Goal: Information Seeking & Learning: Learn about a topic

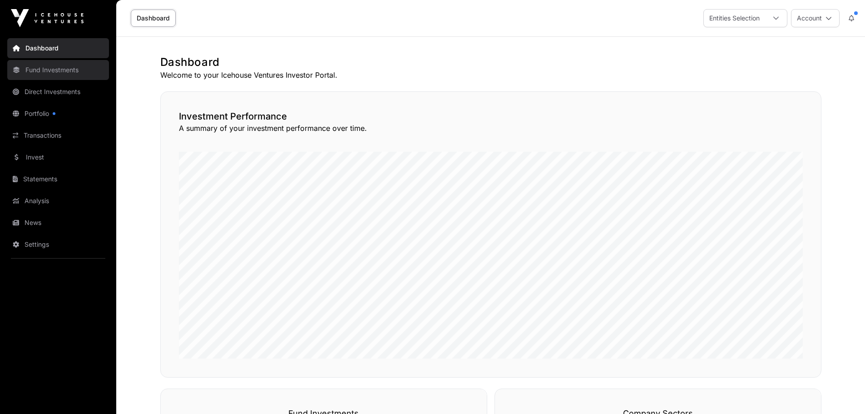
click at [55, 72] on link "Fund Investments" at bounding box center [58, 70] width 102 height 20
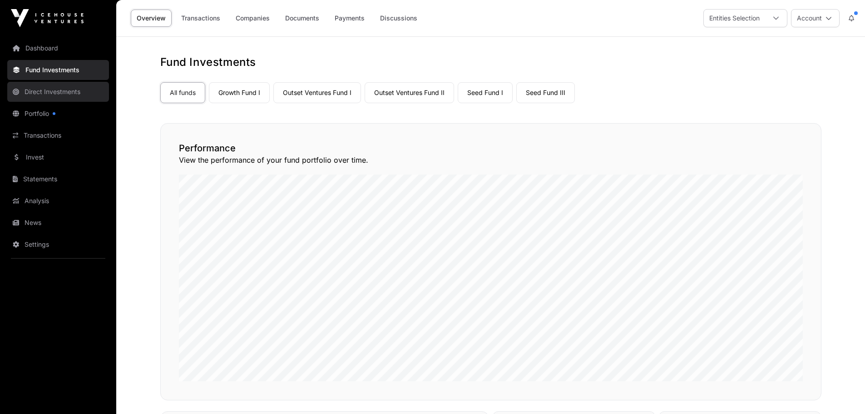
click at [67, 94] on link "Direct Investments" at bounding box center [58, 92] width 102 height 20
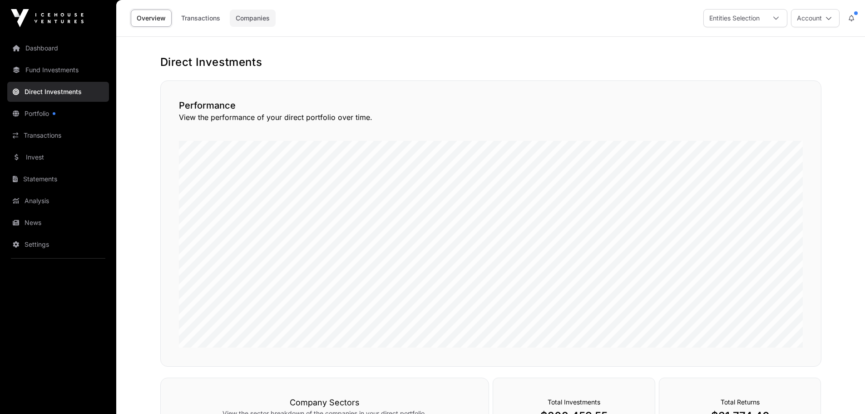
click at [252, 25] on link "Companies" at bounding box center [253, 18] width 46 height 17
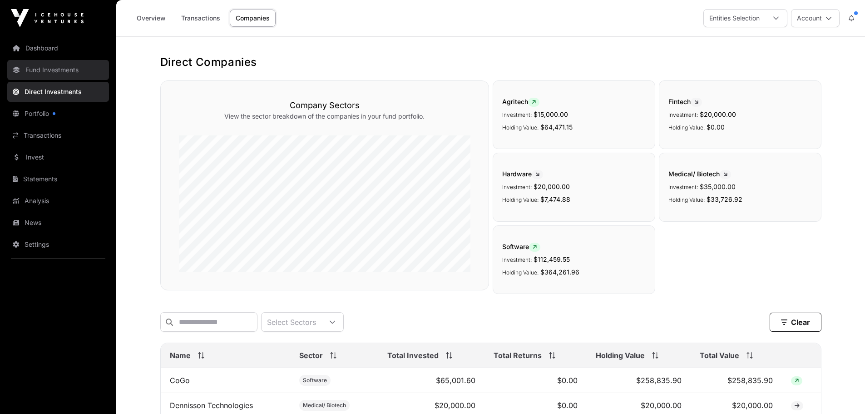
click at [49, 68] on link "Fund Investments" at bounding box center [58, 70] width 102 height 20
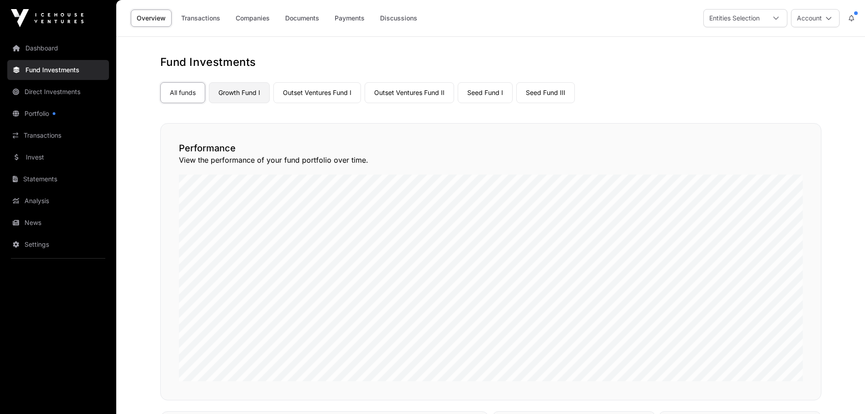
click at [245, 90] on link "Growth Fund I" at bounding box center [239, 92] width 61 height 21
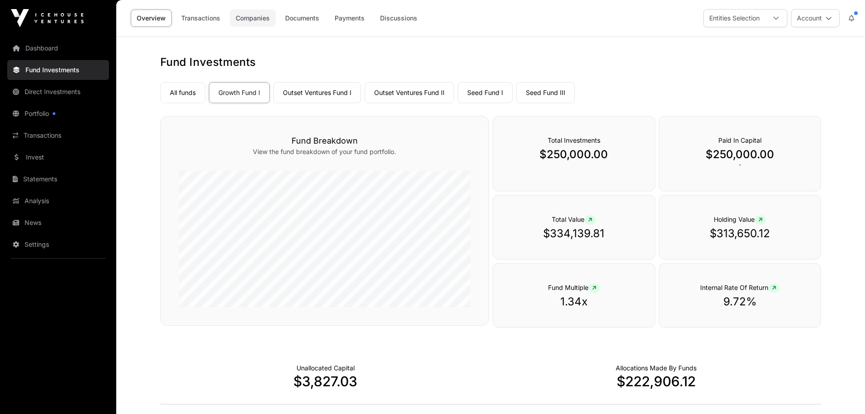
click at [250, 18] on link "Companies" at bounding box center [253, 18] width 46 height 17
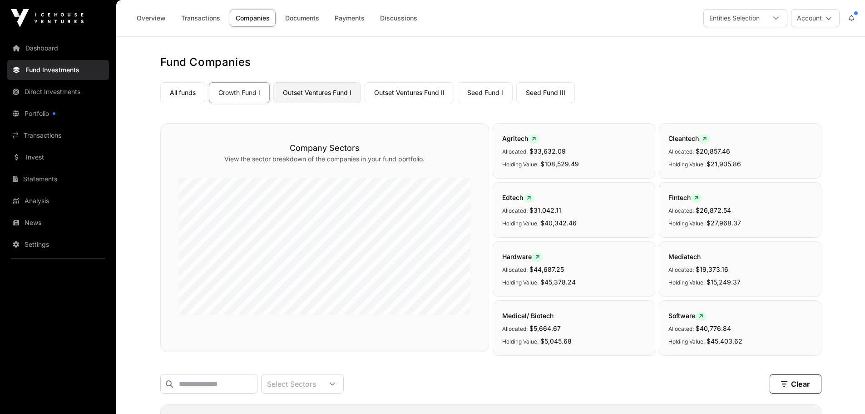
click at [318, 95] on link "Outset Ventures Fund I" at bounding box center [317, 92] width 88 height 21
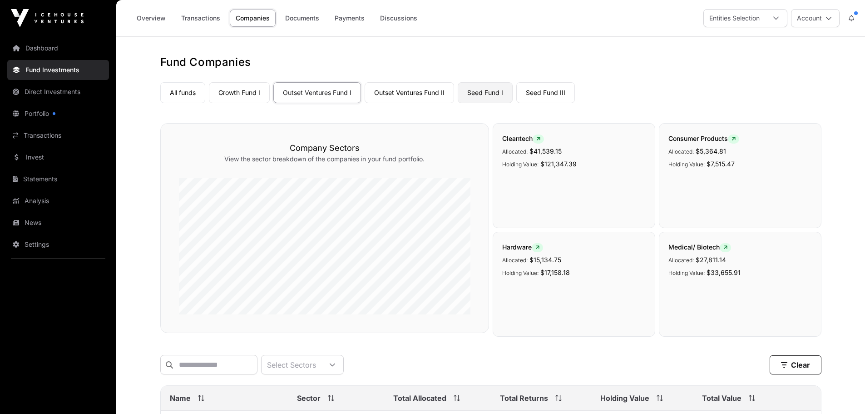
click at [494, 92] on link "Seed Fund I" at bounding box center [485, 92] width 55 height 21
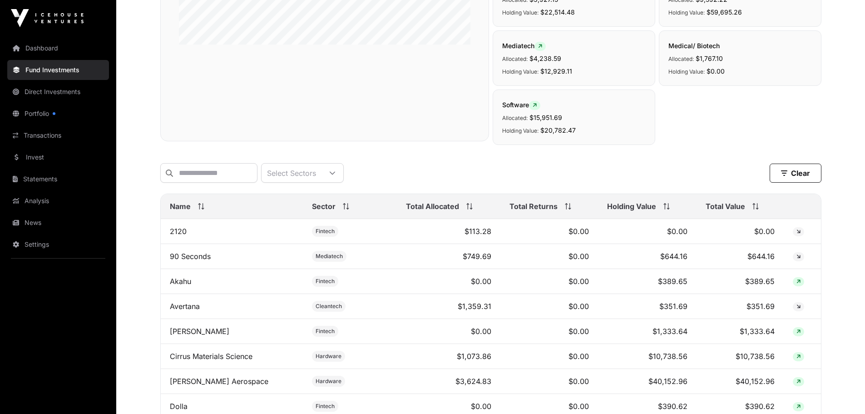
scroll to position [273, 0]
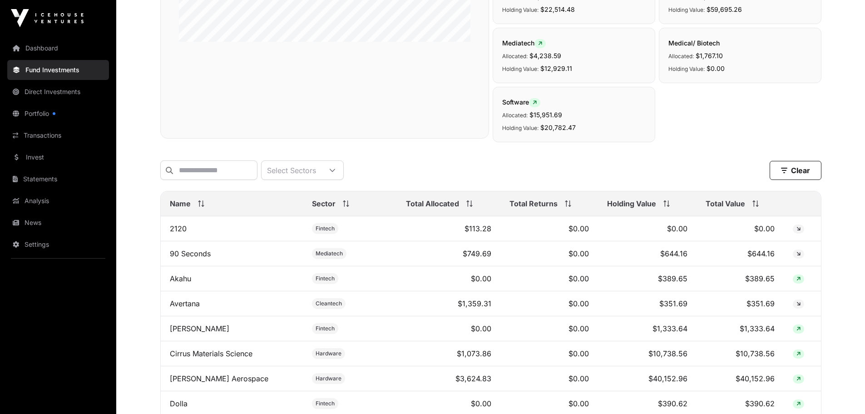
click at [753, 207] on icon at bounding box center [756, 203] width 6 height 6
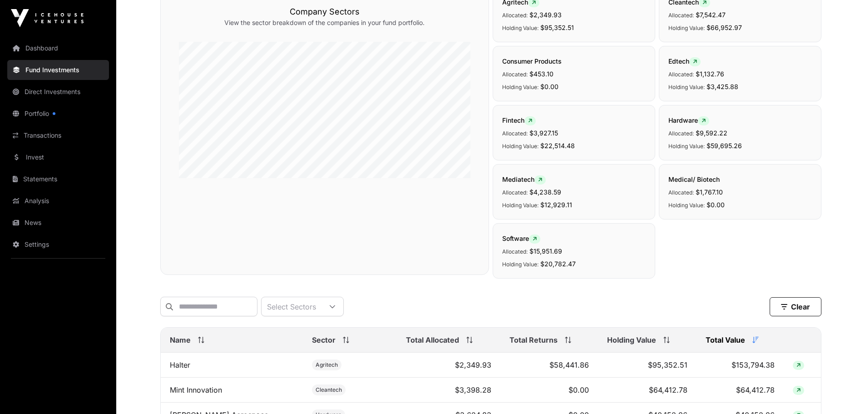
scroll to position [0, 0]
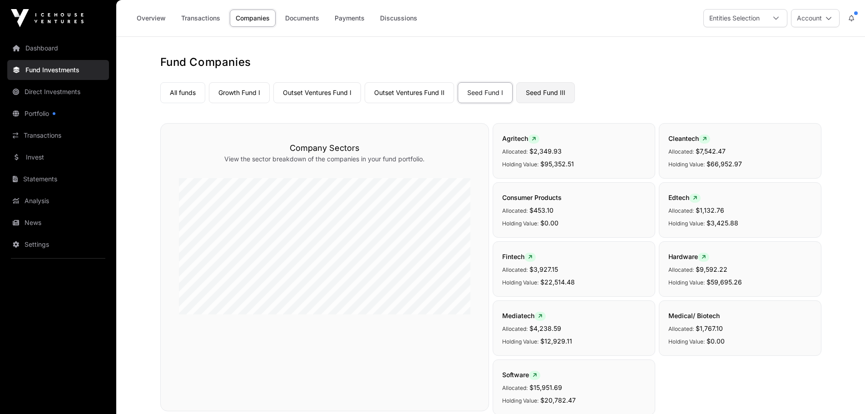
click at [536, 90] on link "Seed Fund III" at bounding box center [546, 92] width 59 height 21
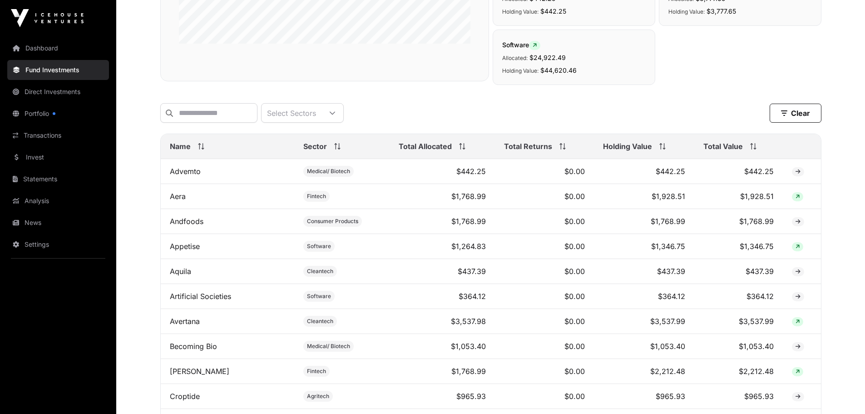
scroll to position [273, 0]
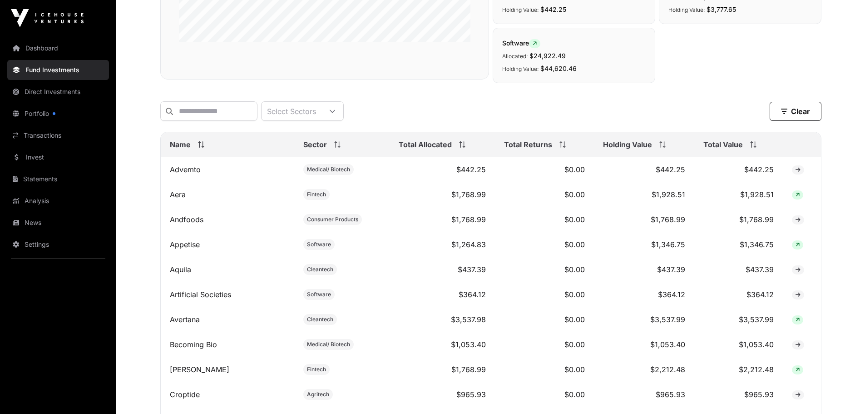
click at [750, 148] on icon at bounding box center [753, 144] width 6 height 6
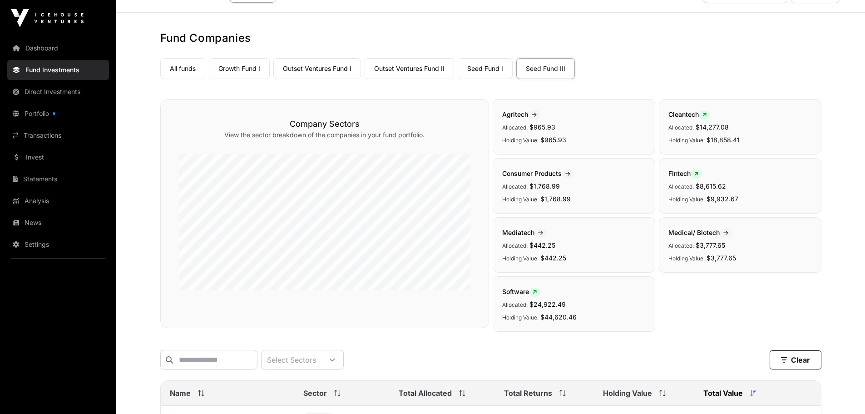
scroll to position [0, 0]
